Goal: Task Accomplishment & Management: Manage account settings

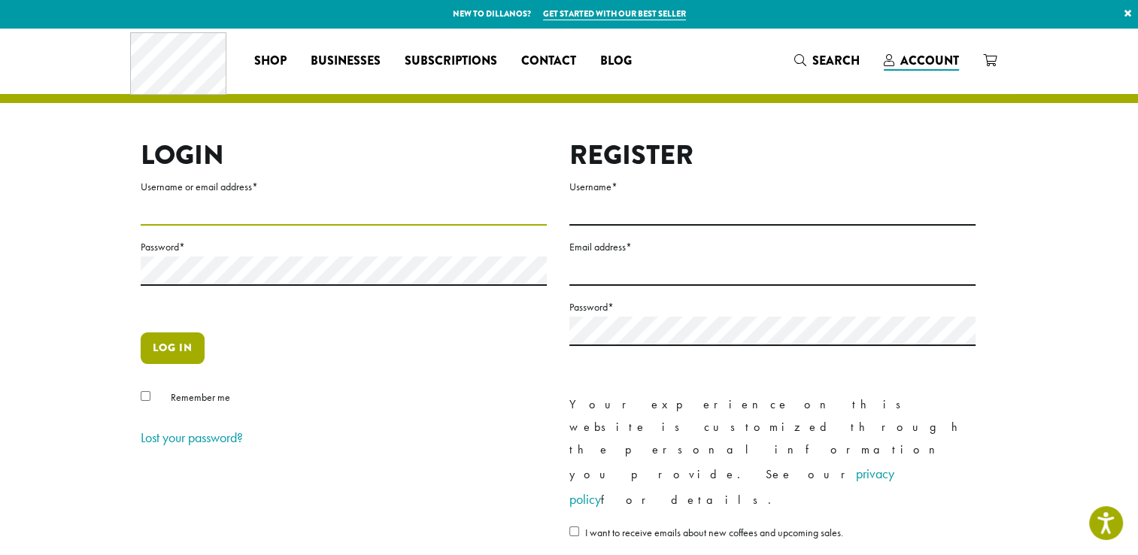
type input "**********"
click at [195, 340] on button "Log in" at bounding box center [173, 348] width 64 height 32
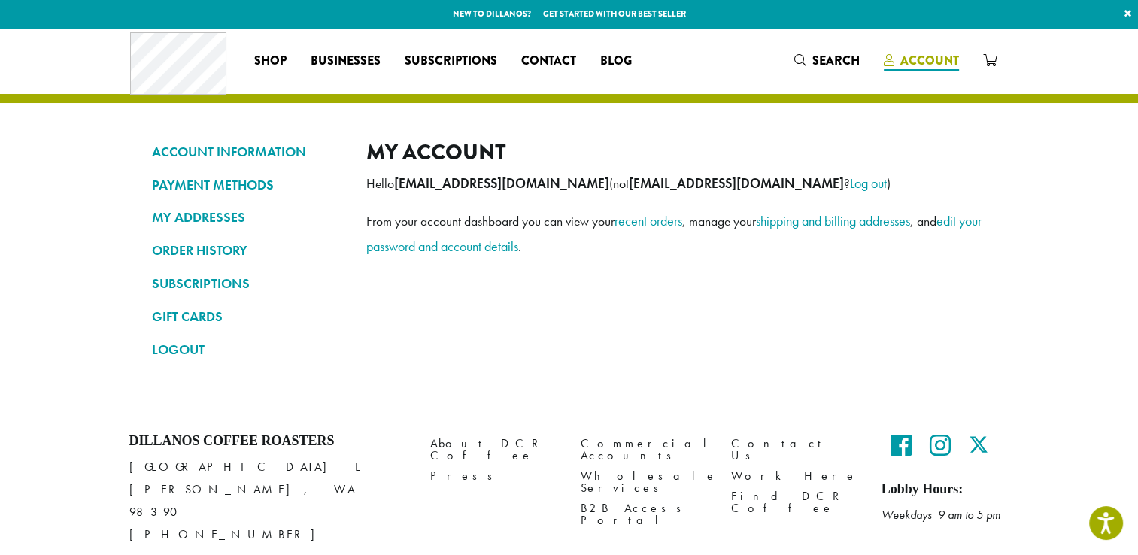
click at [910, 62] on span "Account" at bounding box center [929, 60] width 59 height 17
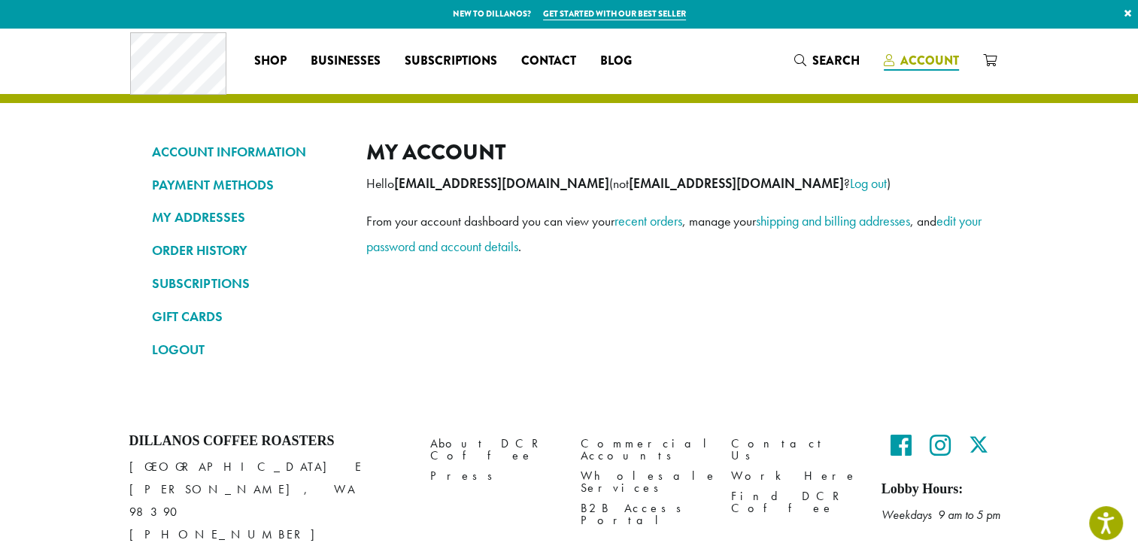
click at [920, 59] on span "Account" at bounding box center [929, 60] width 59 height 17
click at [171, 248] on link "ORDER HISTORY" at bounding box center [248, 251] width 192 height 26
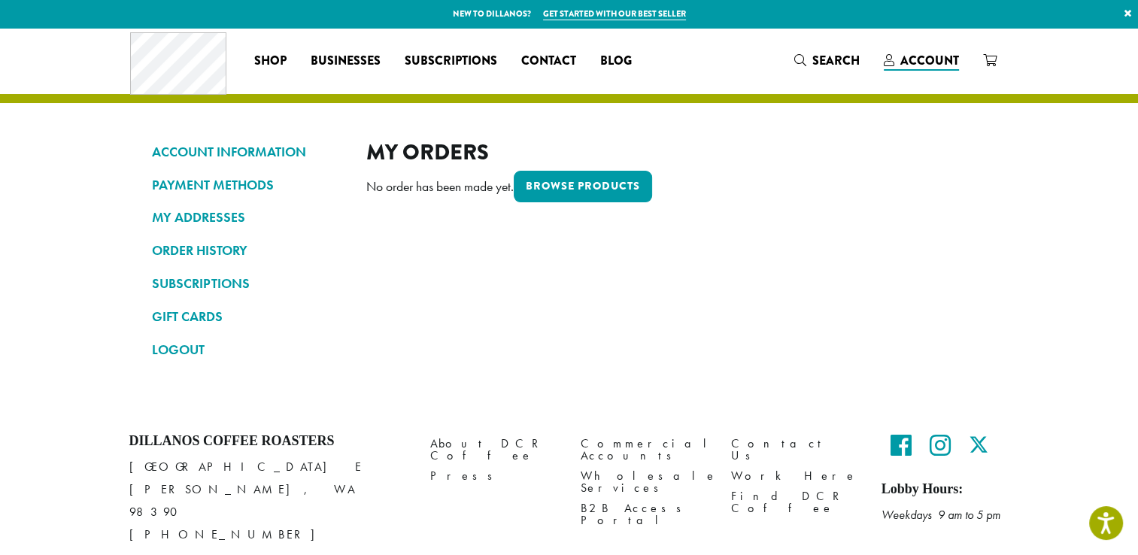
click at [171, 248] on link "ORDER HISTORY" at bounding box center [248, 251] width 192 height 26
